Goal: Task Accomplishment & Management: Complete application form

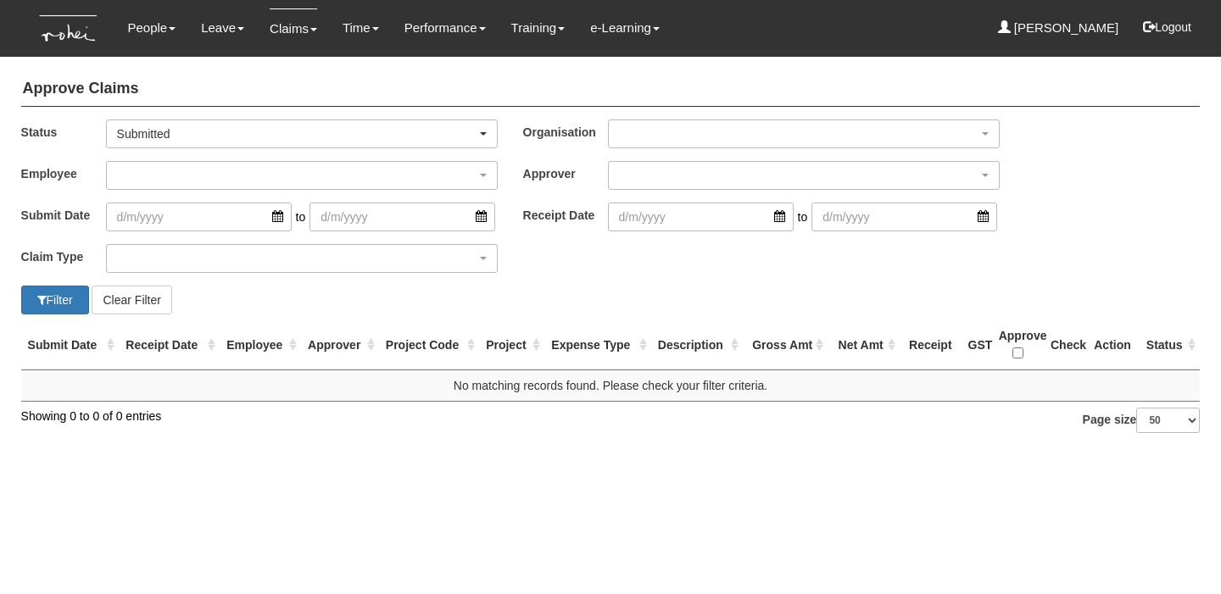
select select "50"
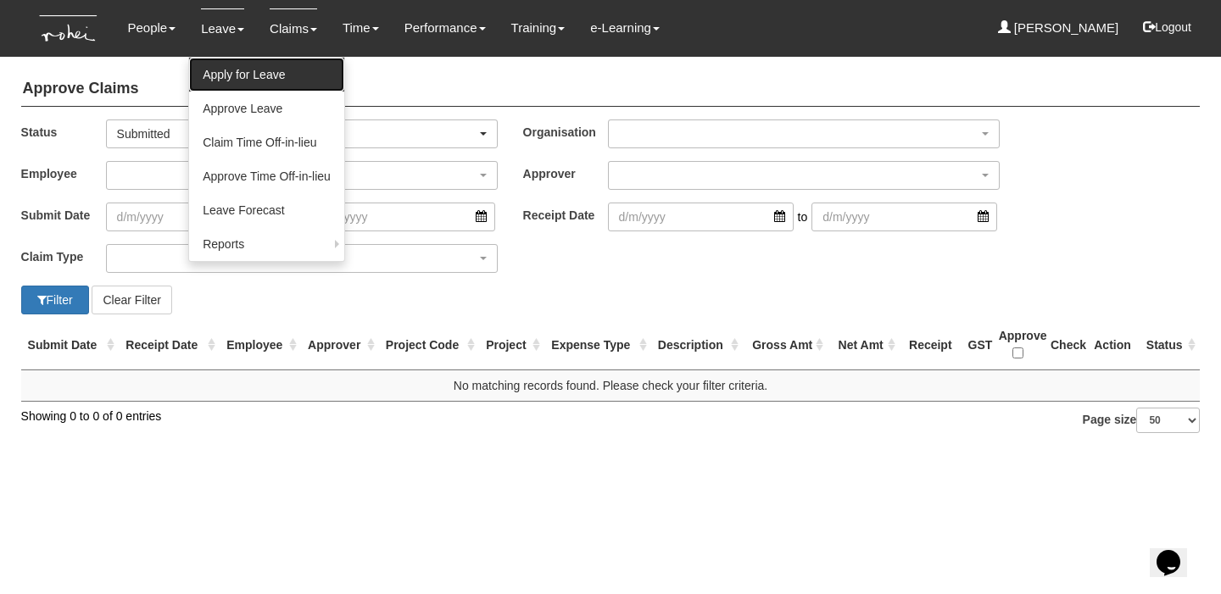
click at [228, 70] on link "Apply for Leave" at bounding box center [266, 75] width 155 height 34
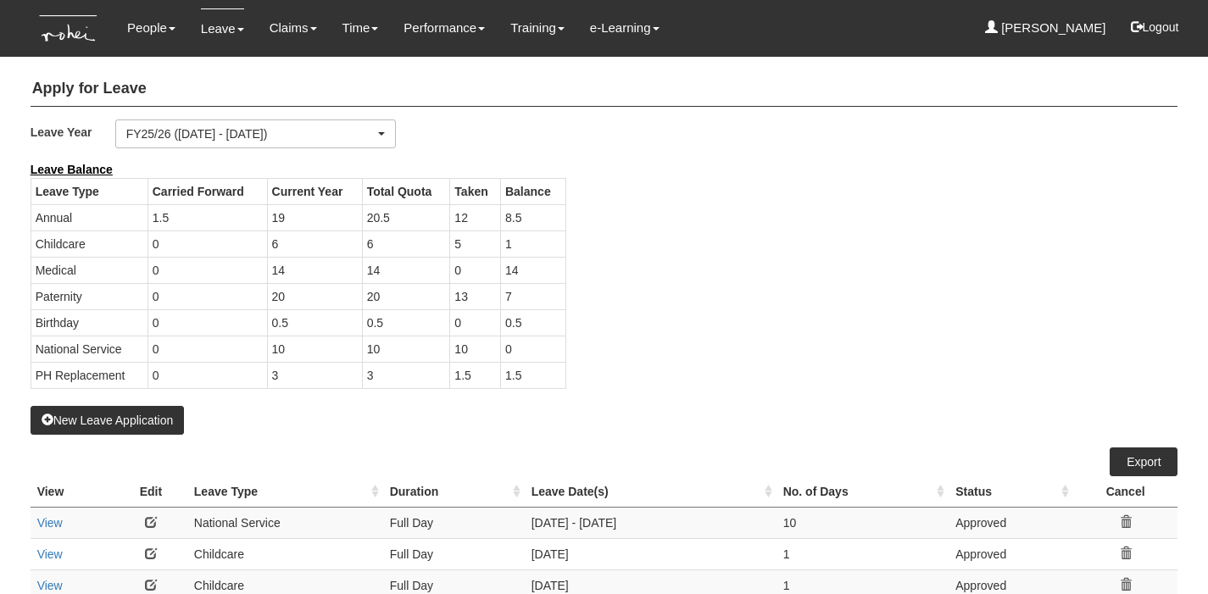
select select "50"
click at [131, 421] on button "New Leave Application" at bounding box center [108, 420] width 154 height 29
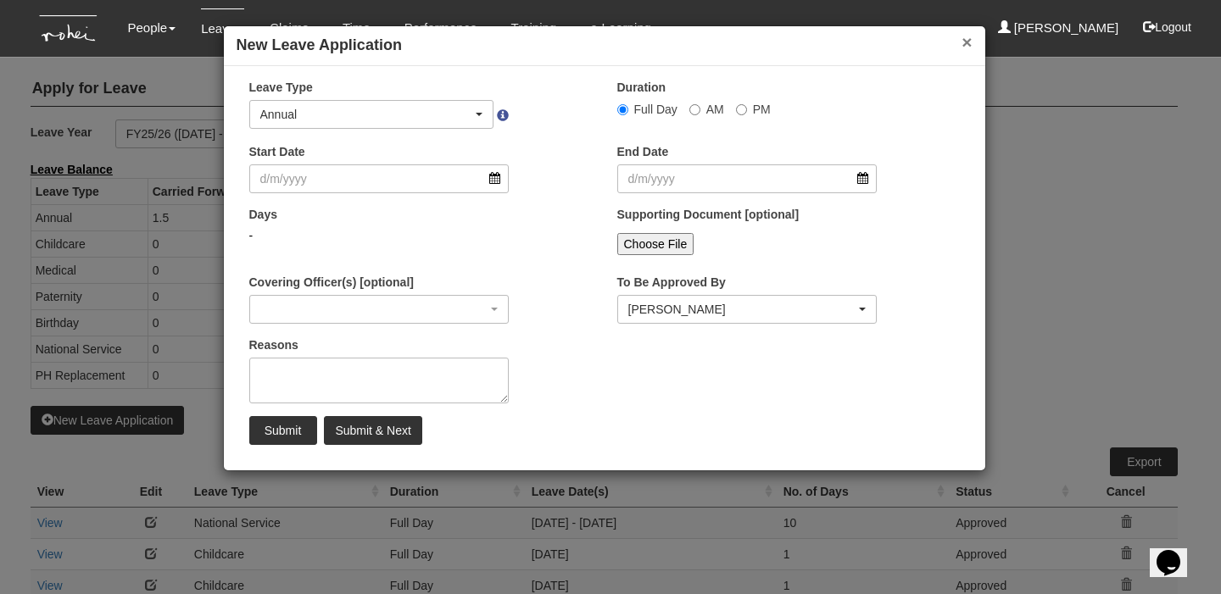
click at [966, 45] on button "×" at bounding box center [967, 42] width 10 height 18
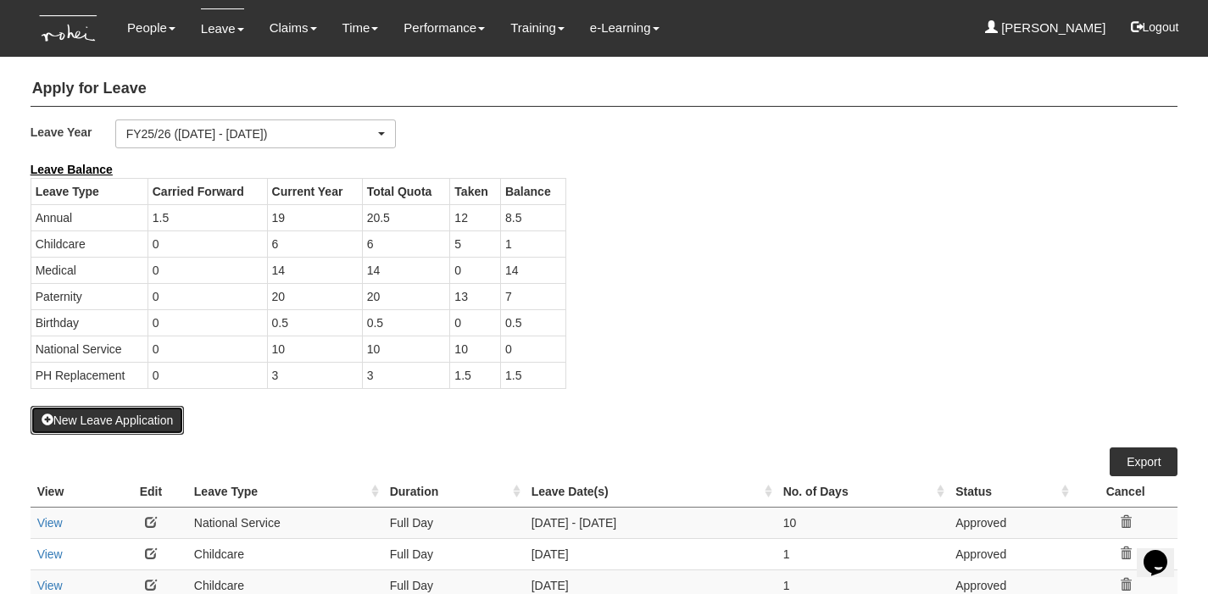
click at [120, 414] on button "New Leave Application" at bounding box center [108, 420] width 154 height 29
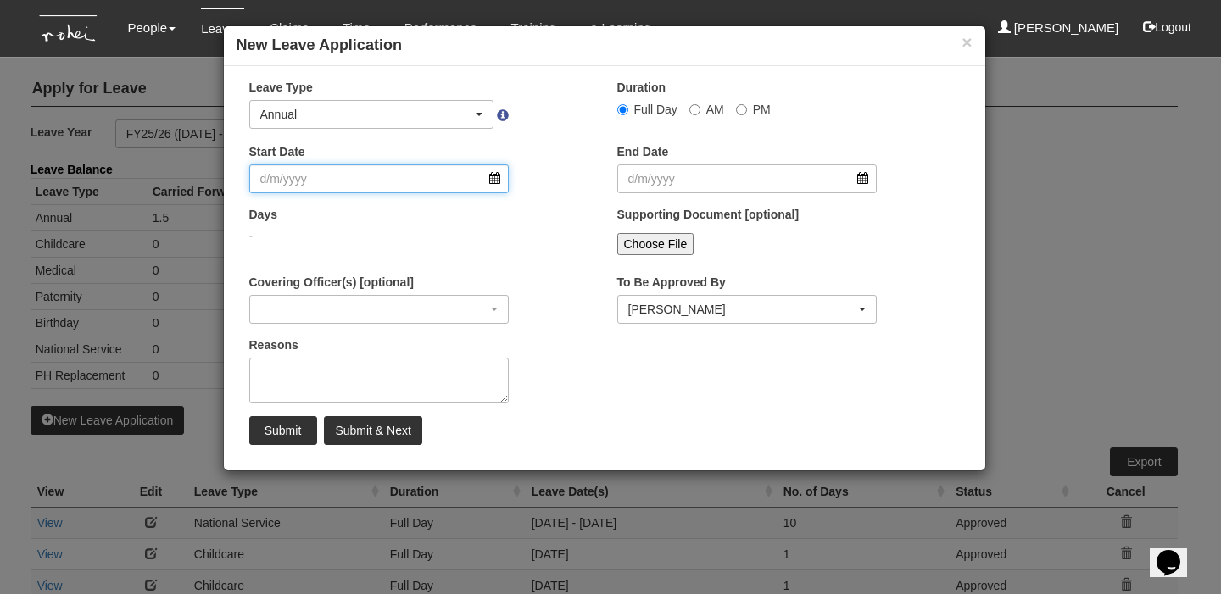
click at [375, 184] on input "Start Date" at bounding box center [379, 179] width 260 height 29
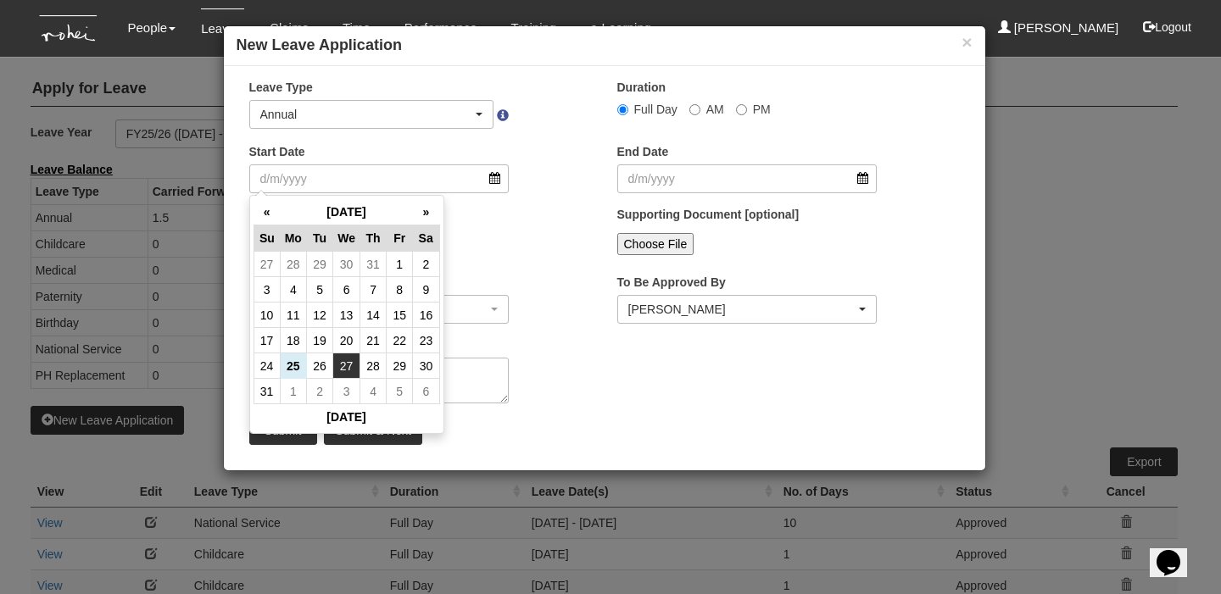
click at [338, 366] on td "27" at bounding box center [346, 366] width 27 height 25
type input "[DATE]"
select select
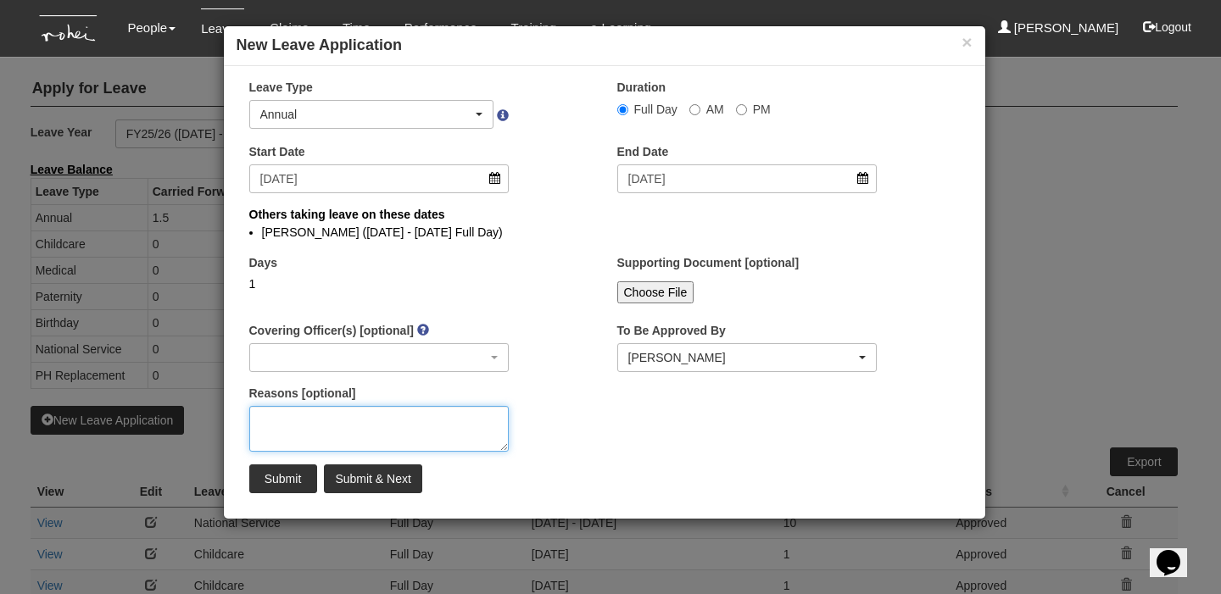
click at [399, 421] on textarea "Reasons [optional]" at bounding box center [379, 429] width 260 height 46
type textarea "Urgent JB trip"
click at [293, 476] on input "Submit" at bounding box center [283, 479] width 68 height 29
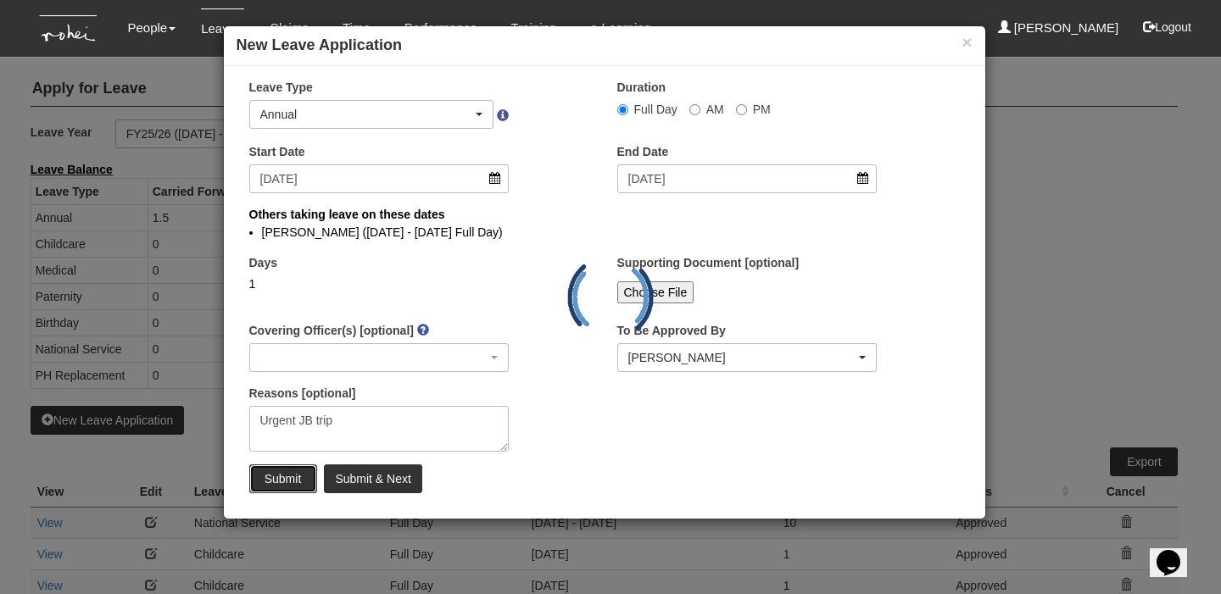
select select
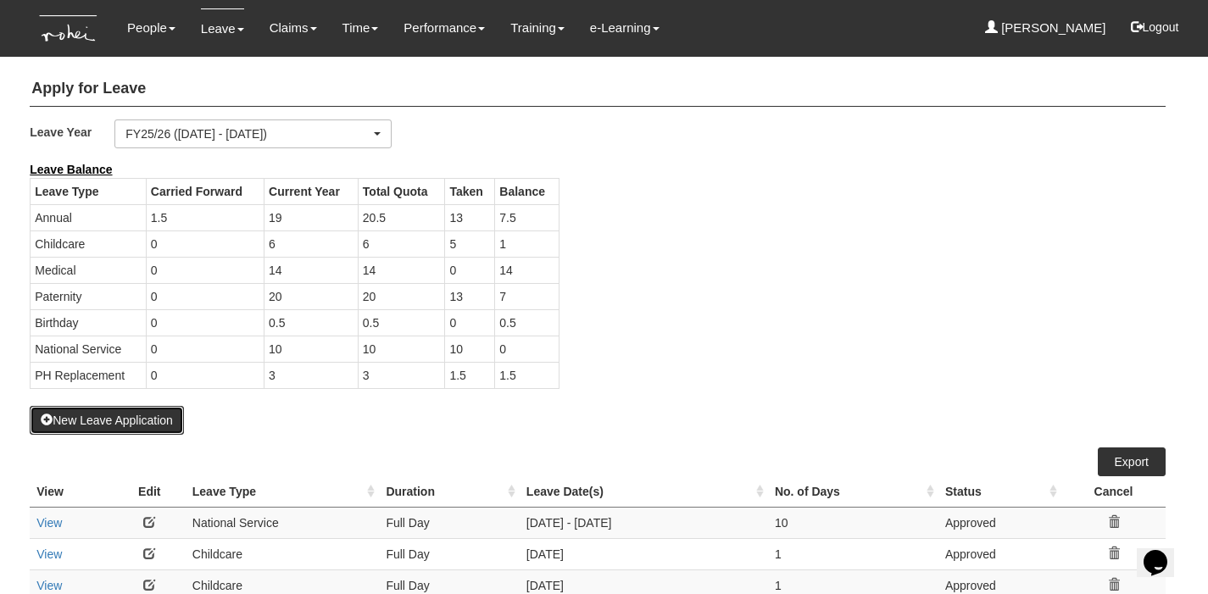
select select "50"
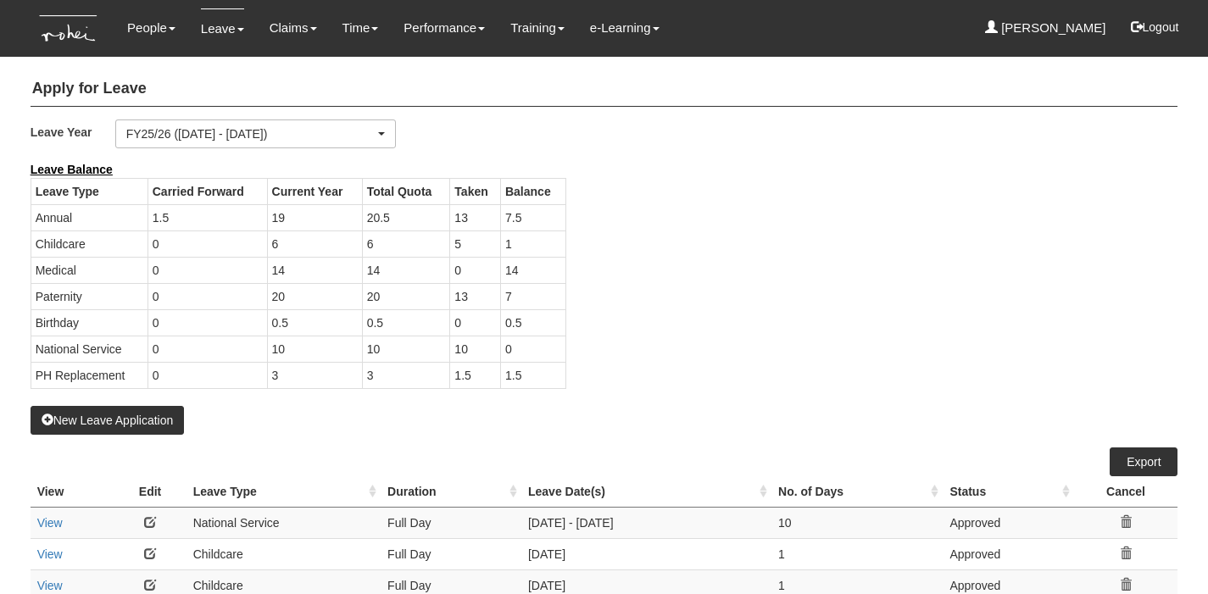
select select "50"
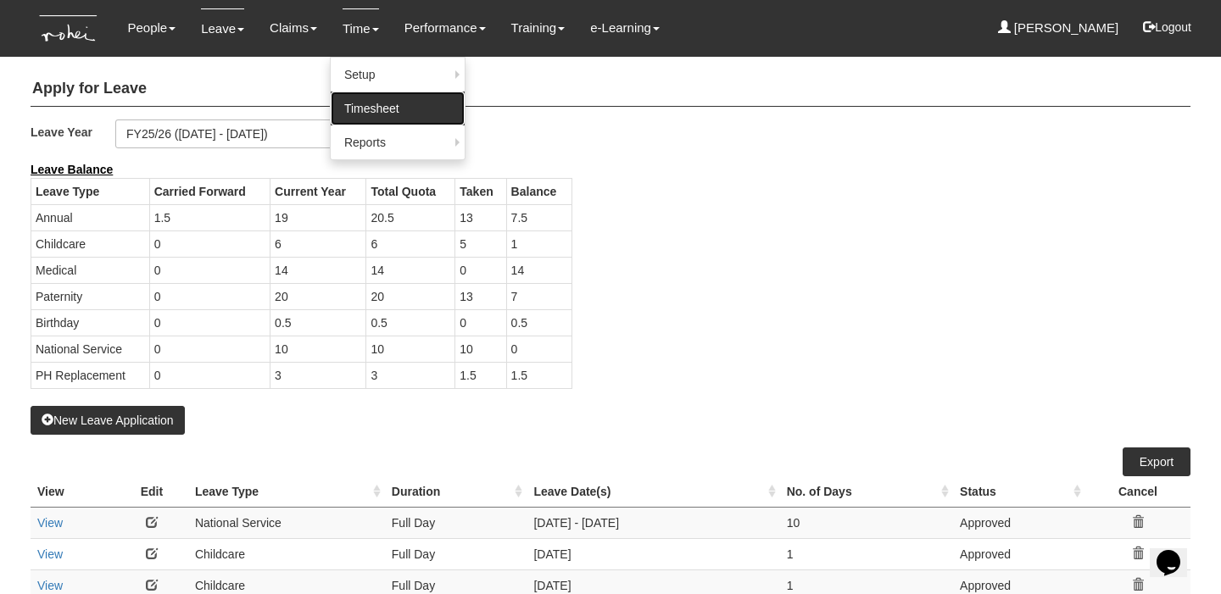
click at [359, 101] on link "Timesheet" at bounding box center [398, 109] width 134 height 34
